Goal: Information Seeking & Learning: Learn about a topic

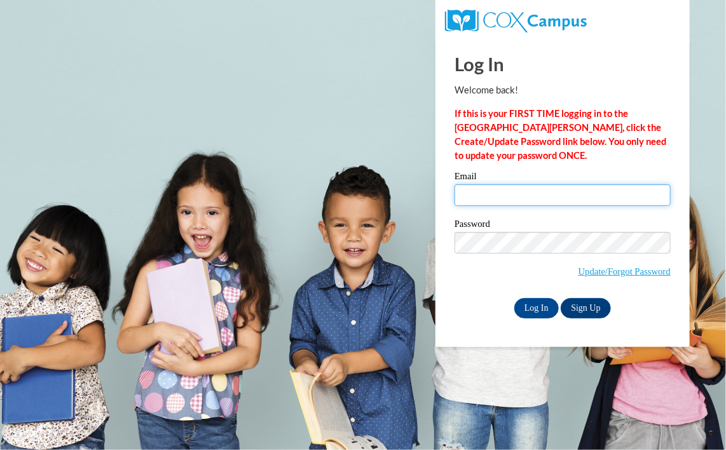
click at [499, 190] on input "Email" at bounding box center [563, 195] width 216 height 22
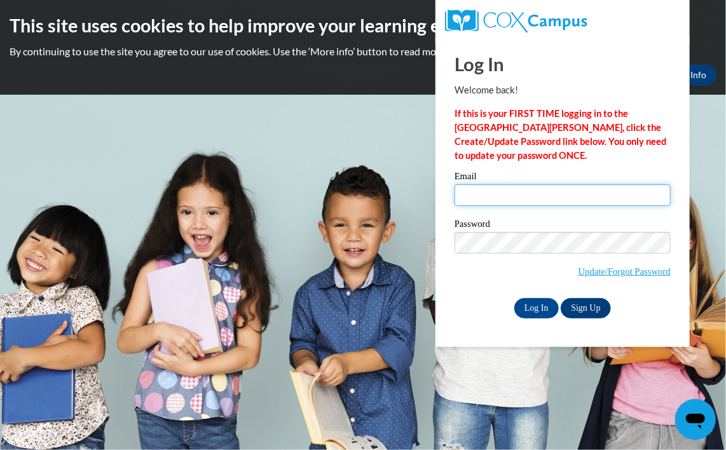
click at [494, 200] on input "Email" at bounding box center [563, 195] width 216 height 22
type input "leishonn@gmail.com"
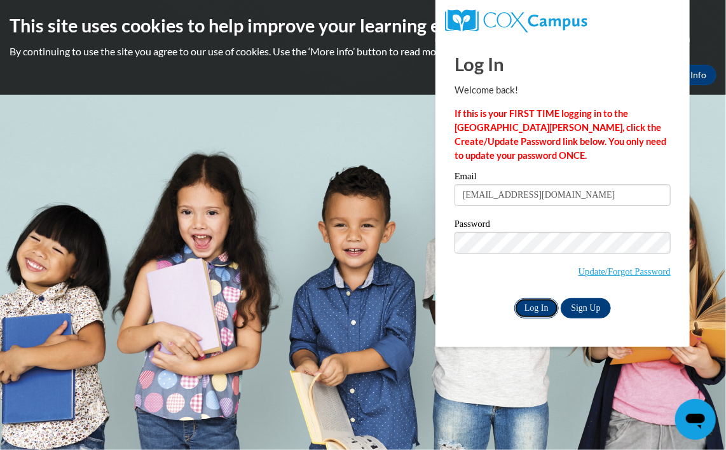
click at [526, 307] on input "Log In" at bounding box center [537, 308] width 45 height 20
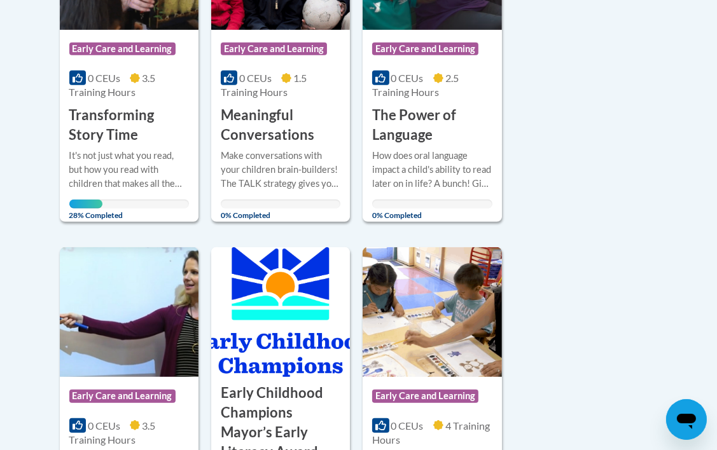
scroll to position [432, 0]
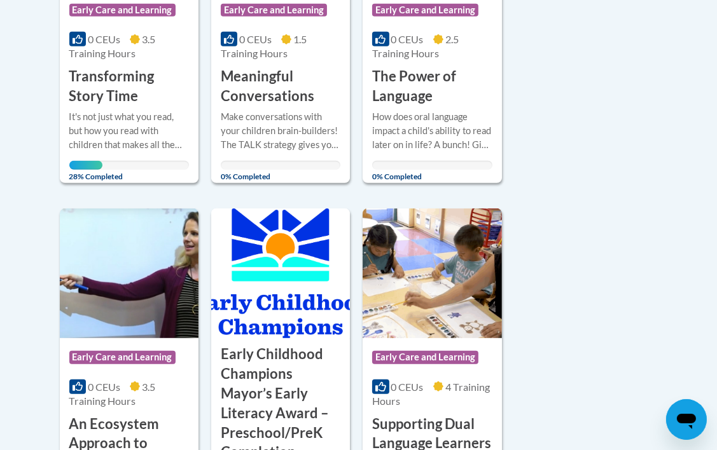
scroll to position [483, 0]
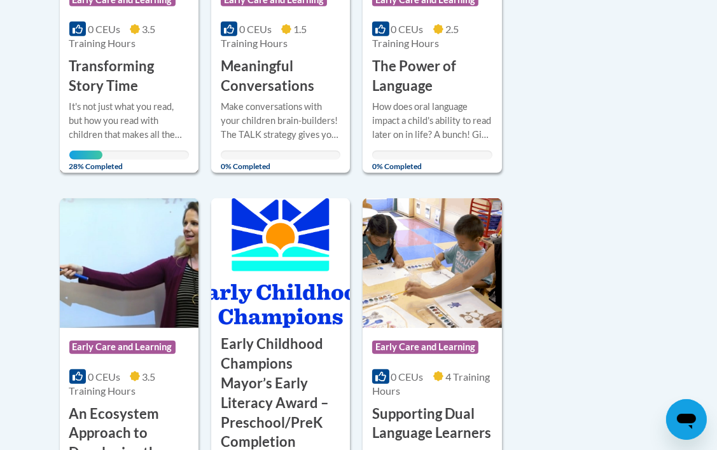
click at [131, 31] on icon at bounding box center [135, 29] width 10 height 10
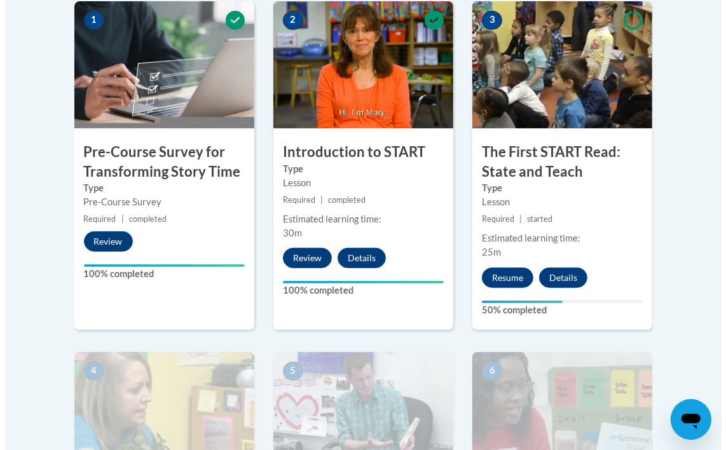
scroll to position [432, 0]
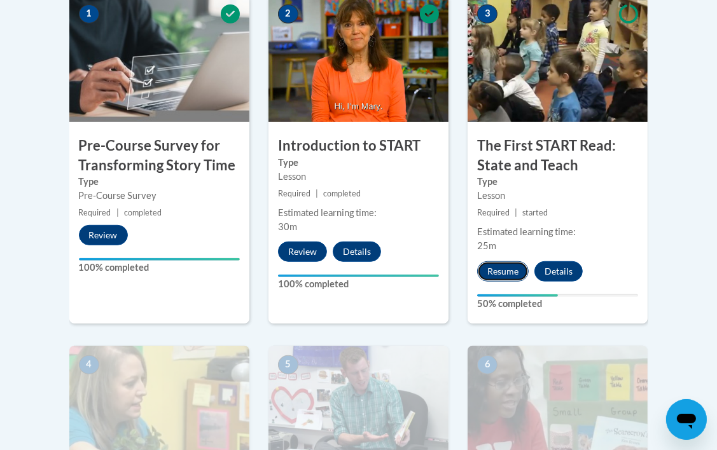
click at [506, 262] on button "Resume" at bounding box center [503, 271] width 52 height 20
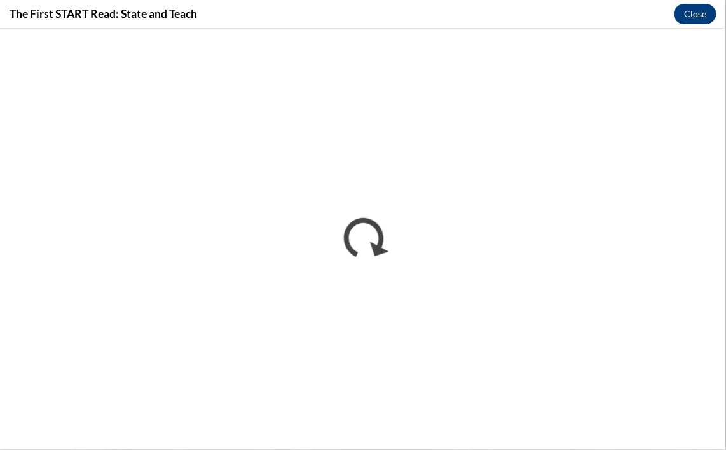
scroll to position [0, 0]
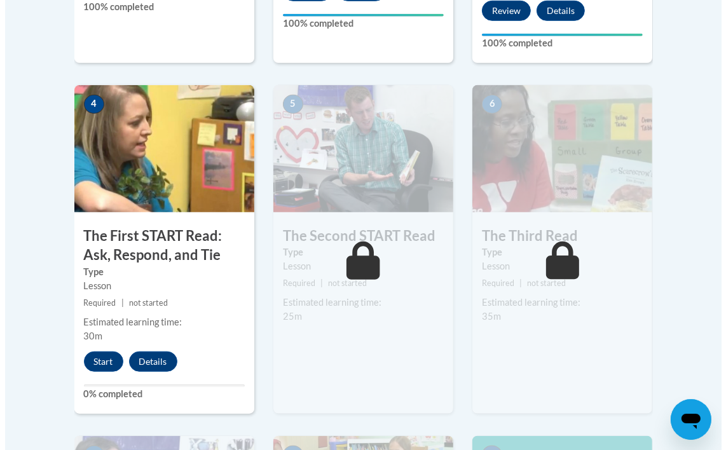
scroll to position [712, 0]
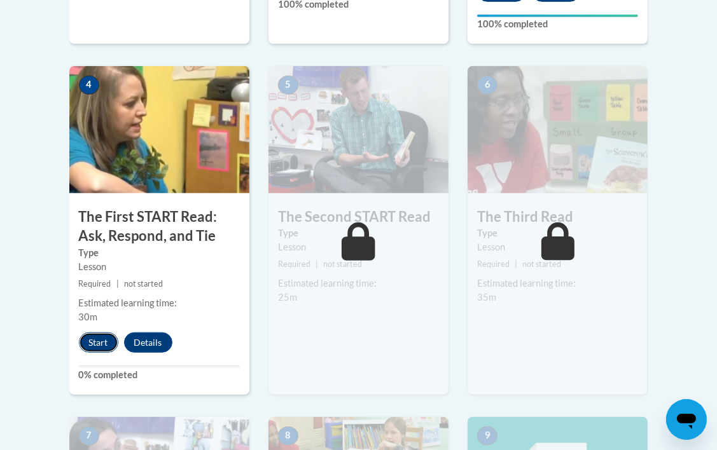
click at [92, 343] on button "Start" at bounding box center [98, 343] width 39 height 20
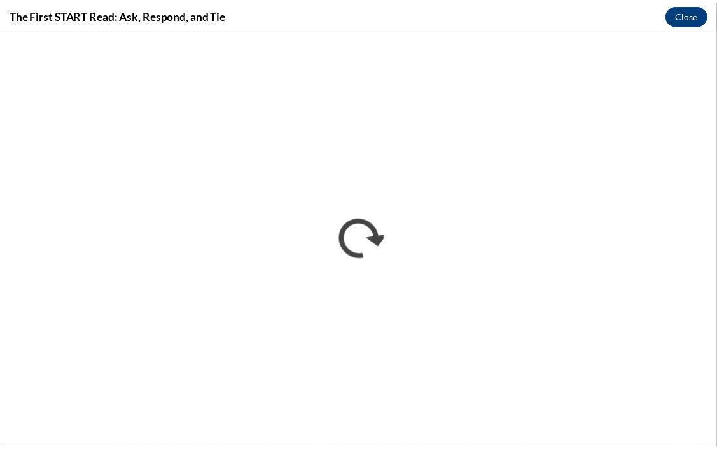
scroll to position [0, 0]
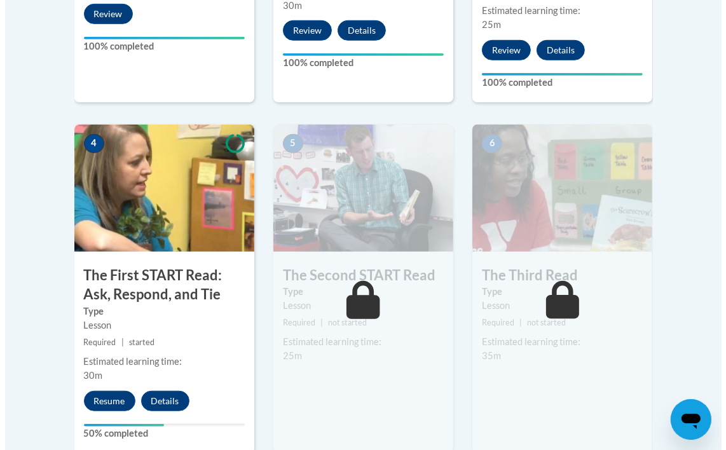
scroll to position [661, 0]
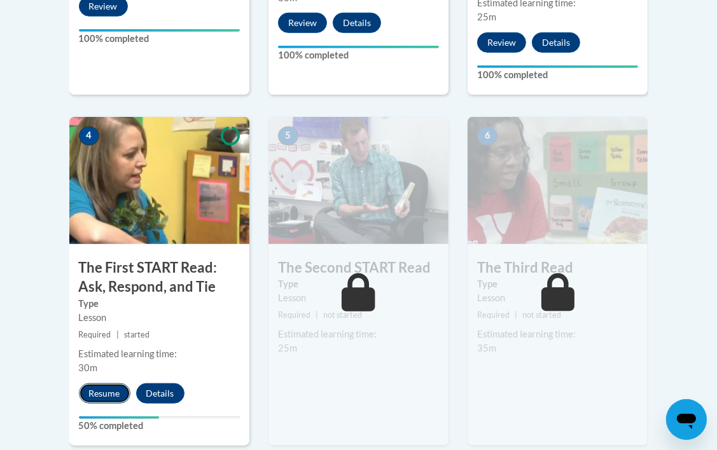
click at [102, 389] on button "Resume" at bounding box center [105, 394] width 52 height 20
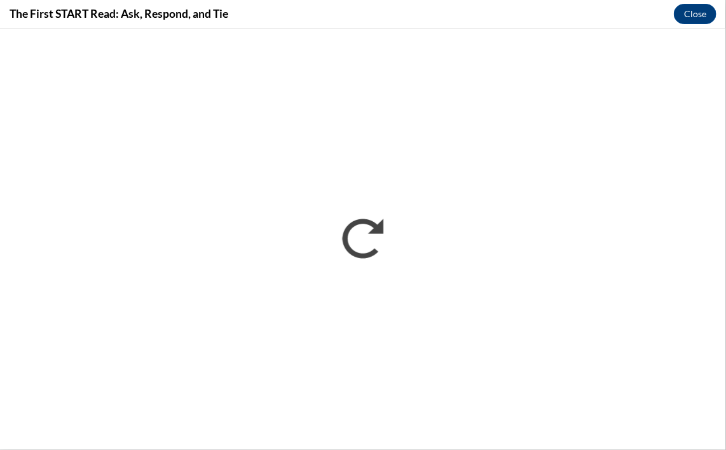
scroll to position [0, 0]
